Goal: Transaction & Acquisition: Purchase product/service

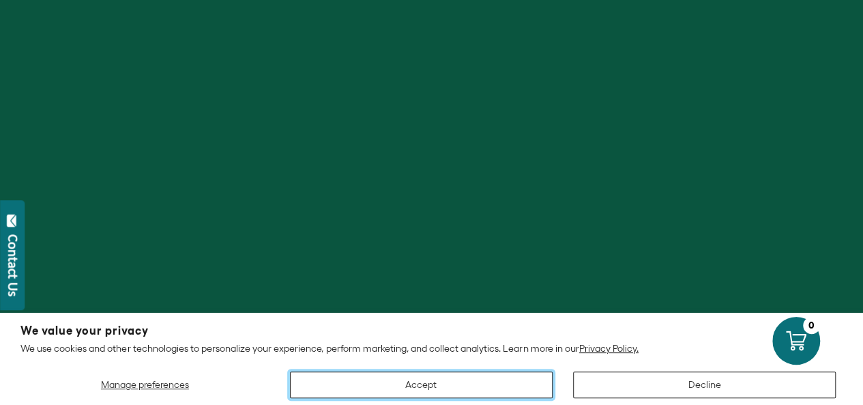
click at [437, 383] on button "Accept" at bounding box center [421, 384] width 263 height 27
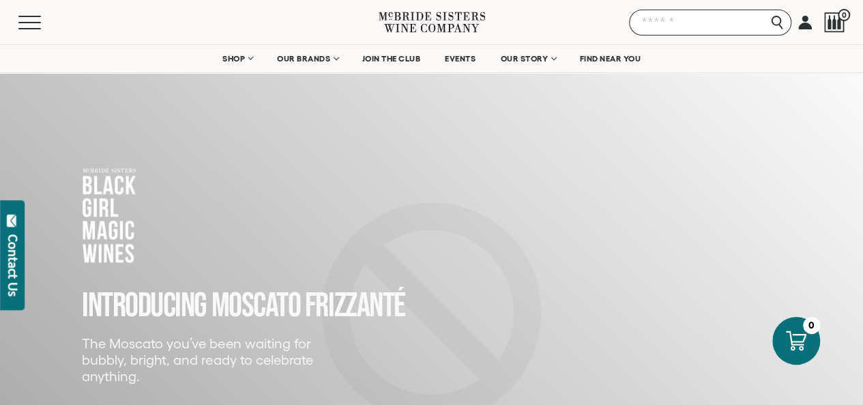
click at [775, 25] on input "Search" at bounding box center [710, 23] width 162 height 26
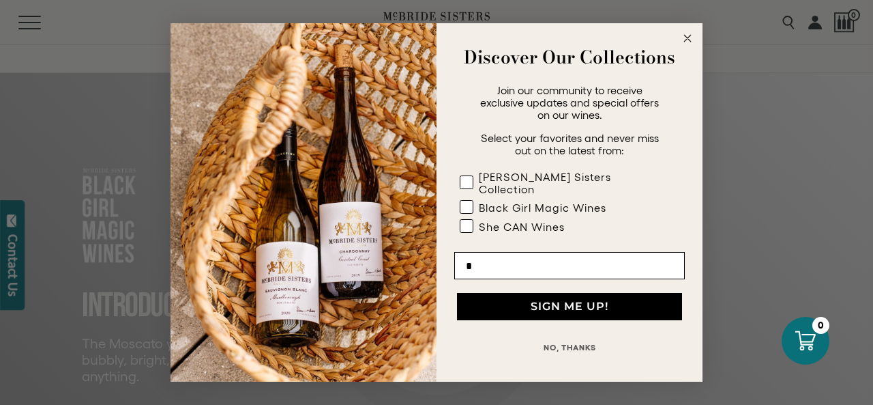
type input "*"
click at [682, 41] on circle "Close dialog" at bounding box center [688, 39] width 16 height 16
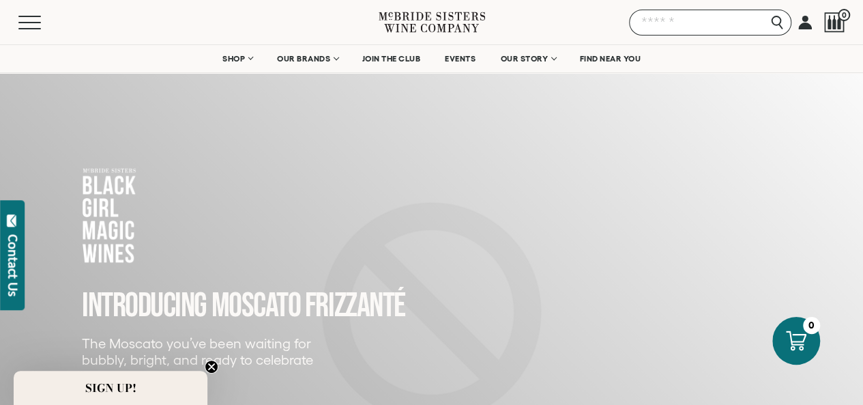
click at [786, 24] on input "Search" at bounding box center [710, 23] width 162 height 26
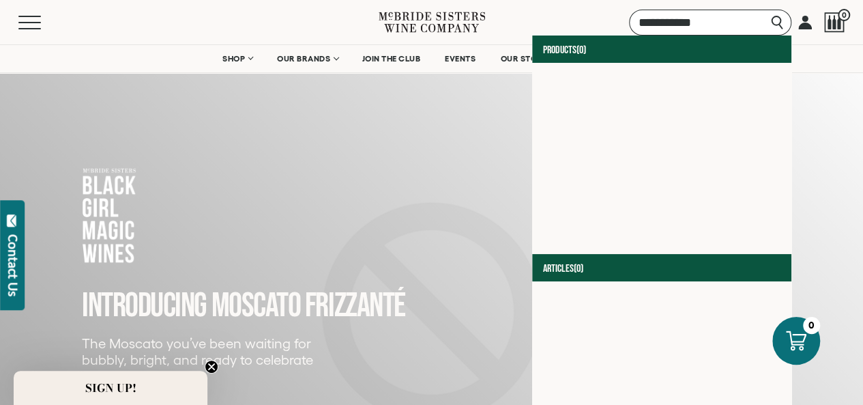
type input "**********"
